Goal: Task Accomplishment & Management: Use online tool/utility

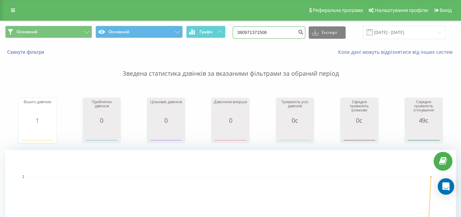
click at [288, 35] on input "380971371506" at bounding box center [269, 32] width 73 height 12
paste input "380684222935"
type input "380684222935"
click at [333, 33] on button "Експорт" at bounding box center [327, 32] width 37 height 12
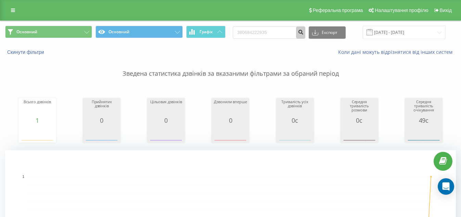
click at [304, 30] on icon "submit" at bounding box center [301, 31] width 6 height 4
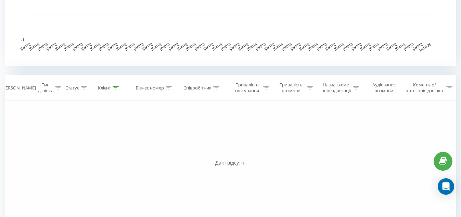
scroll to position [230, 0]
